Goal: Task Accomplishment & Management: Manage account settings

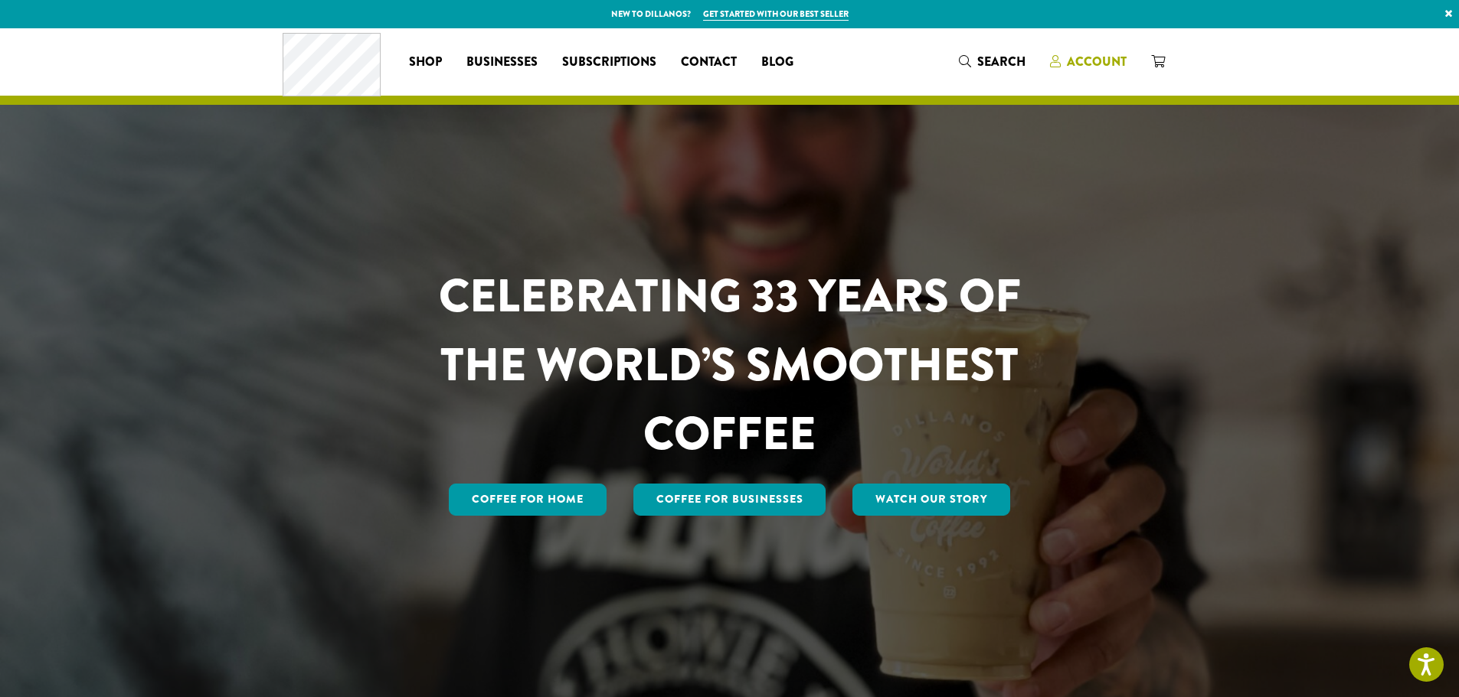
click at [1057, 57] on icon at bounding box center [1055, 61] width 11 height 12
click at [1078, 61] on span "Account" at bounding box center [1097, 62] width 60 height 18
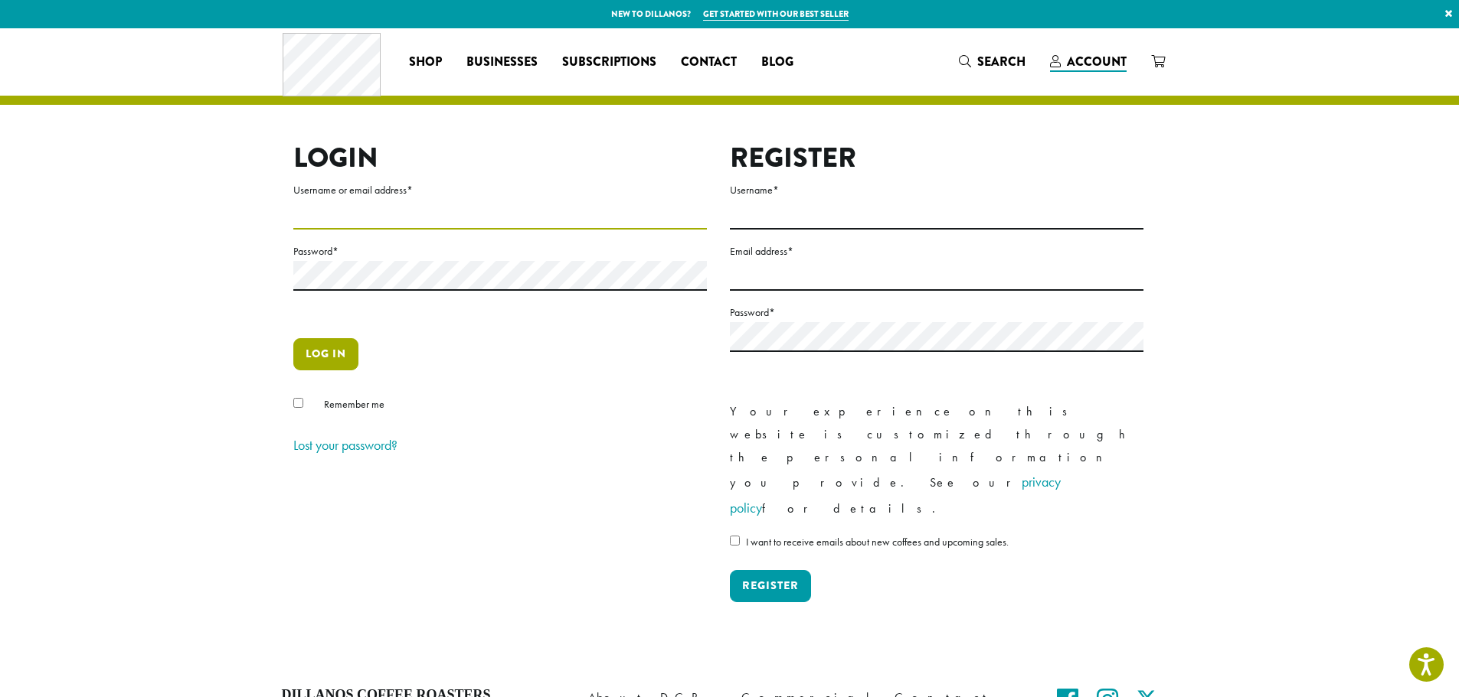
type input "**********"
click at [307, 353] on button "Log in" at bounding box center [325, 354] width 65 height 32
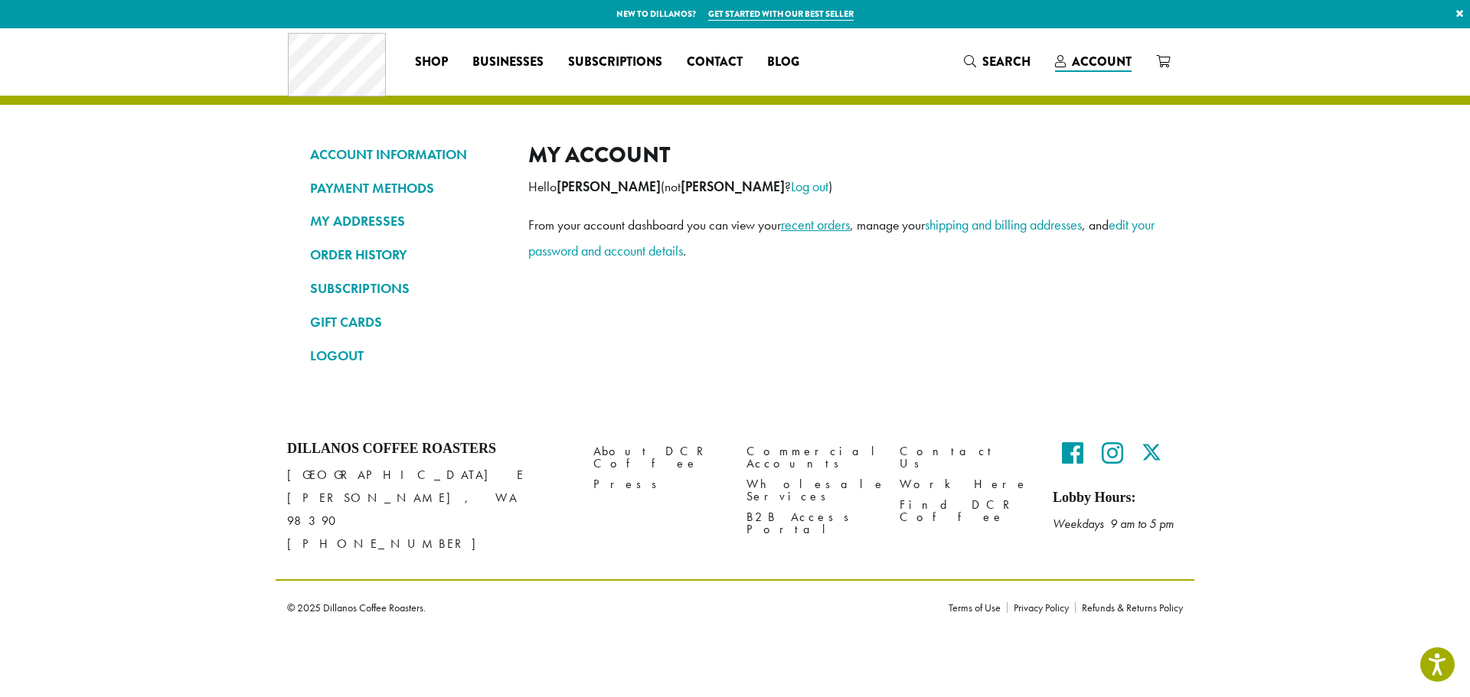
click at [841, 230] on link "recent orders" at bounding box center [815, 225] width 69 height 18
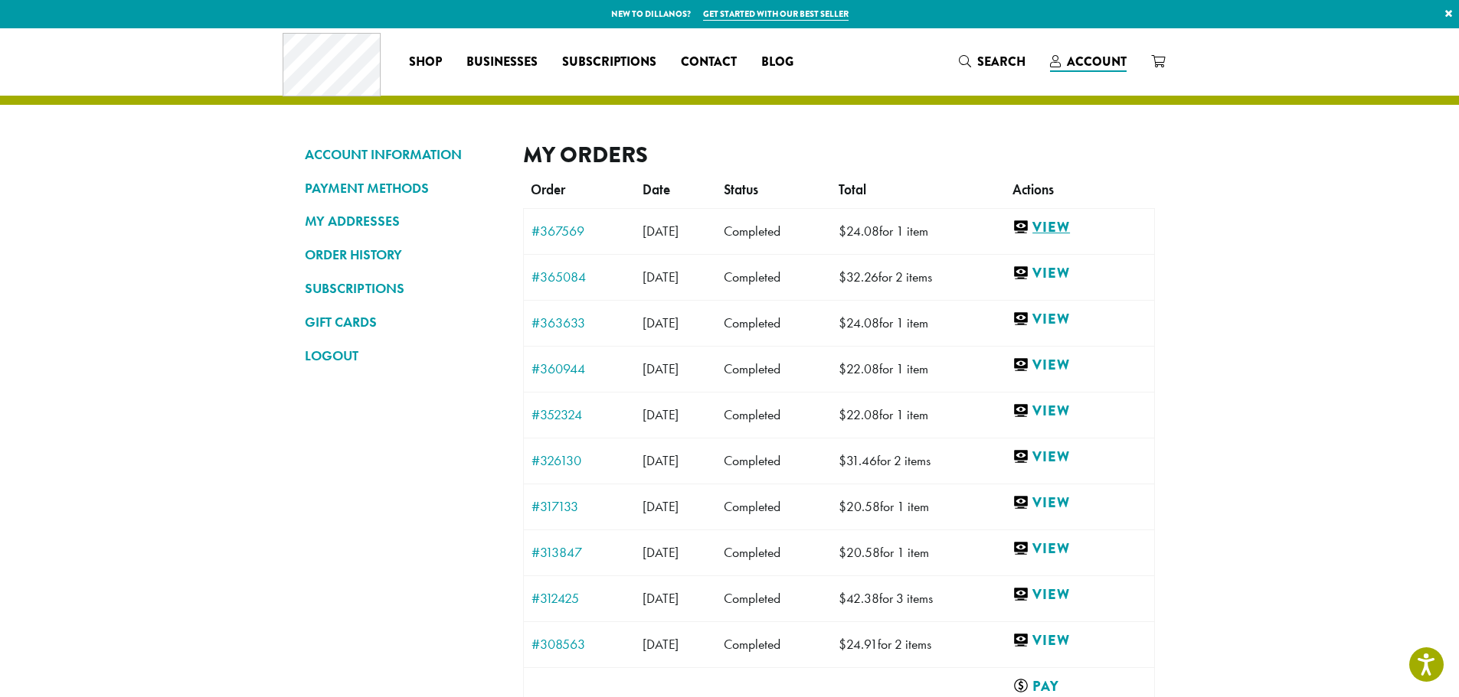
click at [1073, 227] on link "View" at bounding box center [1078, 227] width 133 height 19
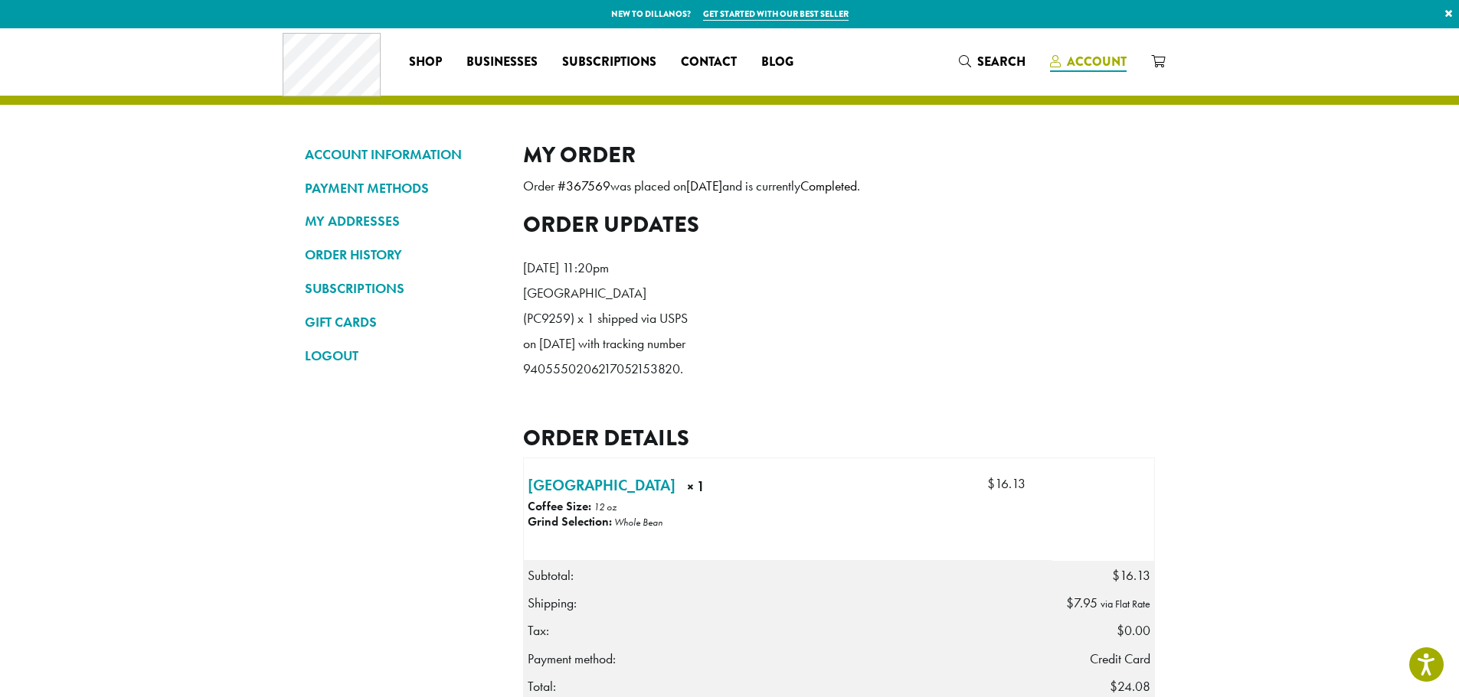
click at [1102, 60] on span "Account" at bounding box center [1097, 62] width 60 height 18
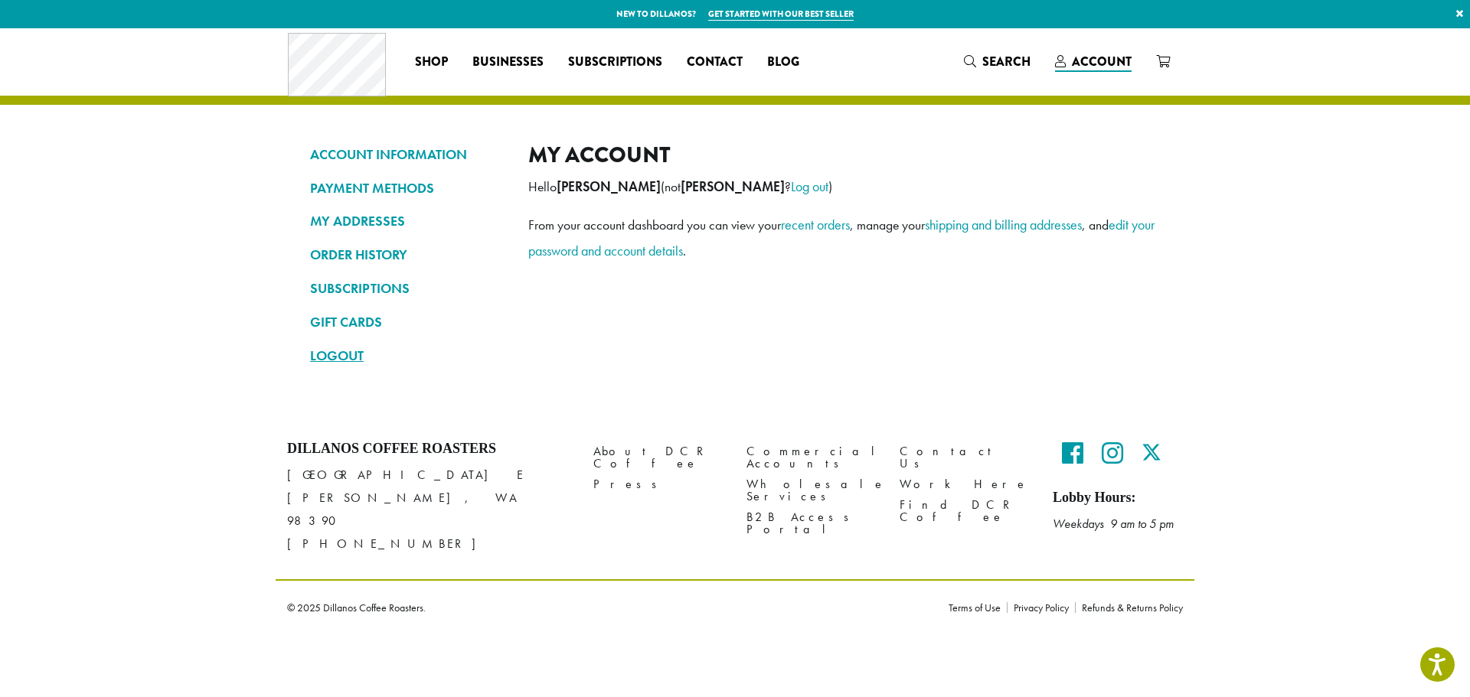
click at [338, 358] on link "LOGOUT" at bounding box center [407, 356] width 195 height 26
